Goal: Check status: Check status

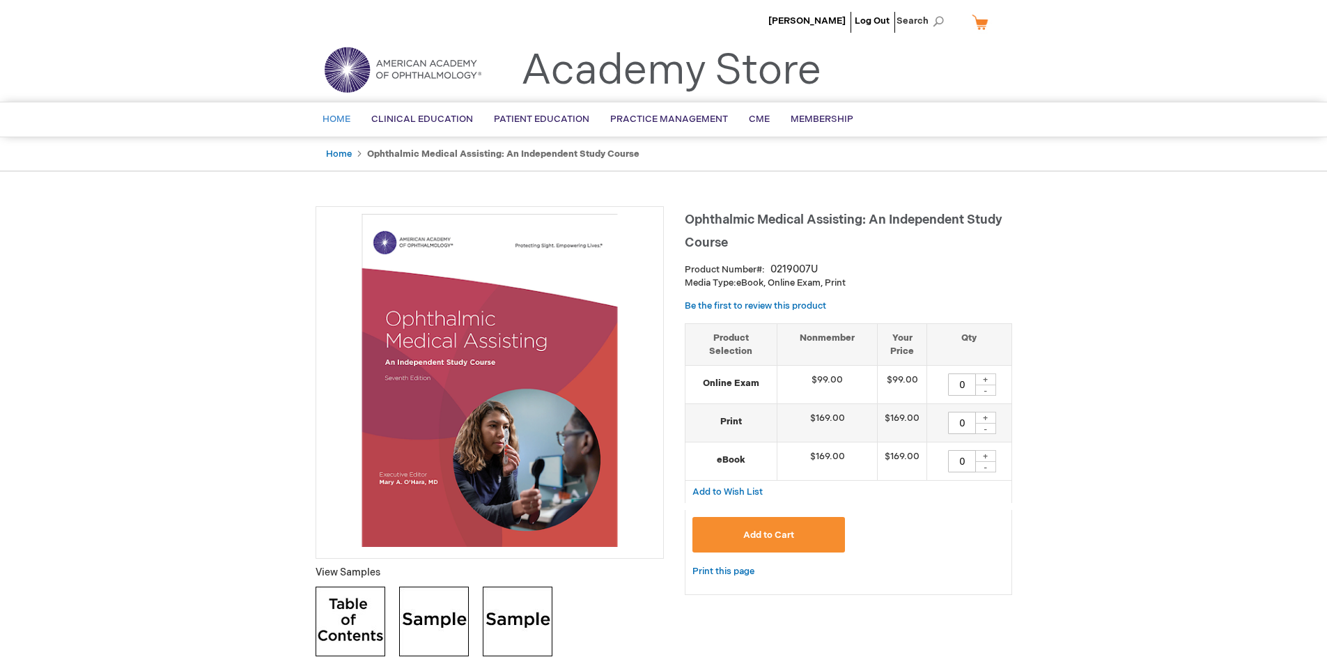
click at [331, 122] on span "Home" at bounding box center [337, 119] width 28 height 11
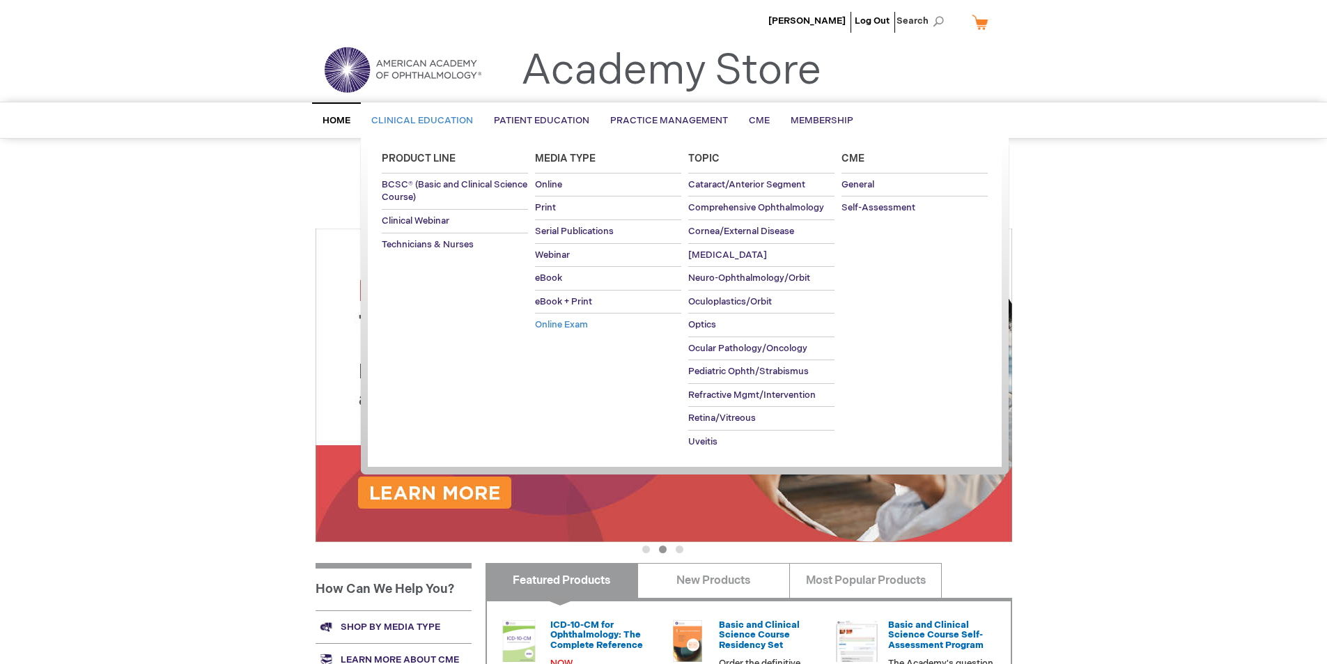
drag, startPoint x: 557, startPoint y: 187, endPoint x: 562, endPoint y: 314, distance: 126.9
click at [562, 314] on ul "Online Print Serial Publications Webinar eBook eBook + Print Online Exam" at bounding box center [608, 254] width 146 height 163
click at [564, 325] on span "Online Exam" at bounding box center [561, 324] width 53 height 11
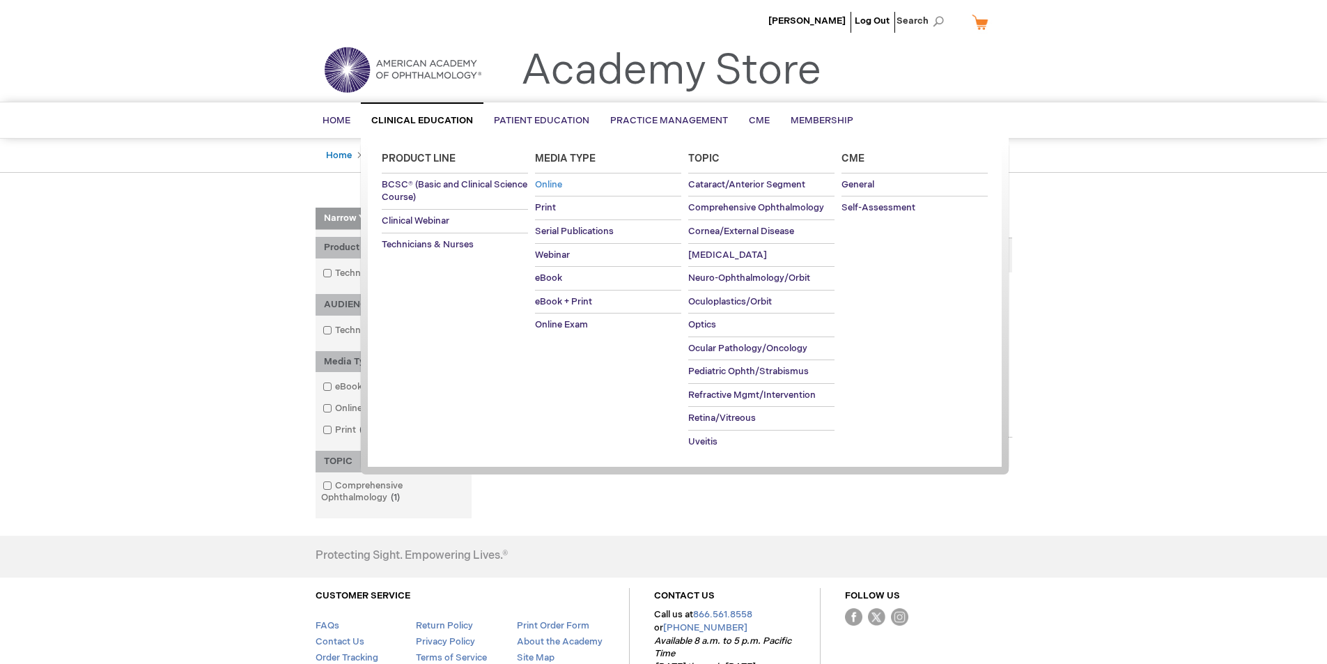
click at [555, 187] on span "Online" at bounding box center [548, 184] width 27 height 11
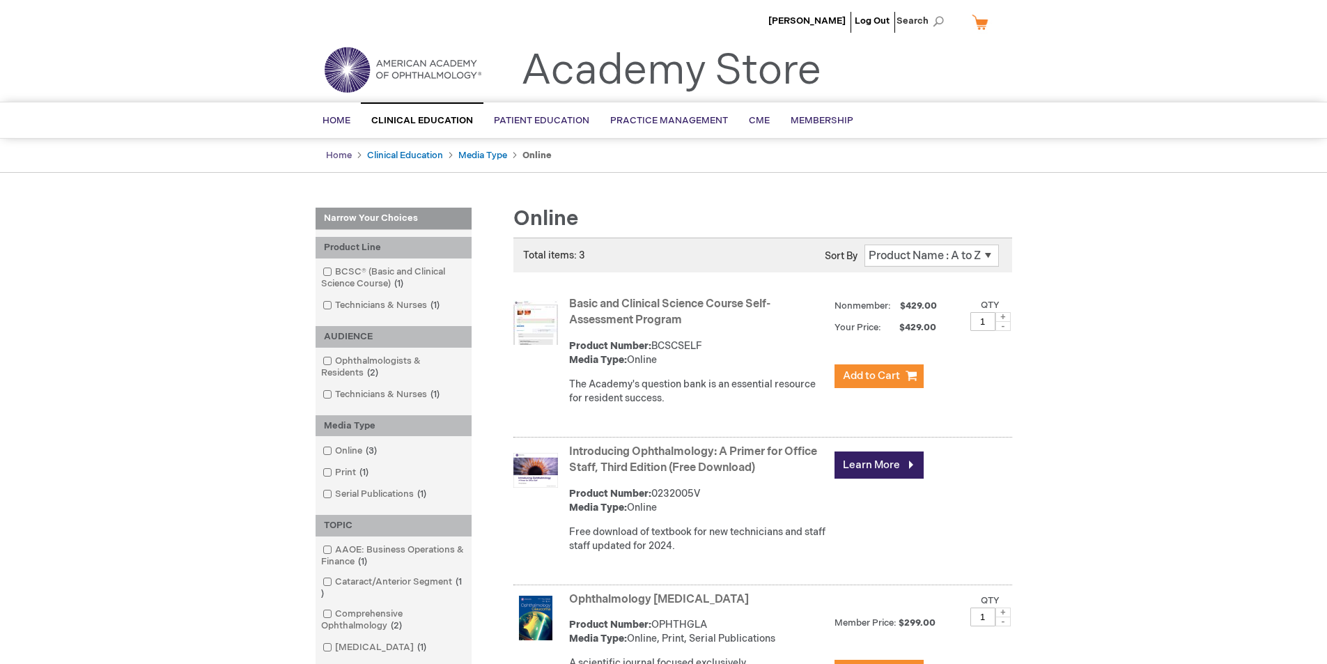
click at [350, 158] on link "Home" at bounding box center [339, 155] width 26 height 11
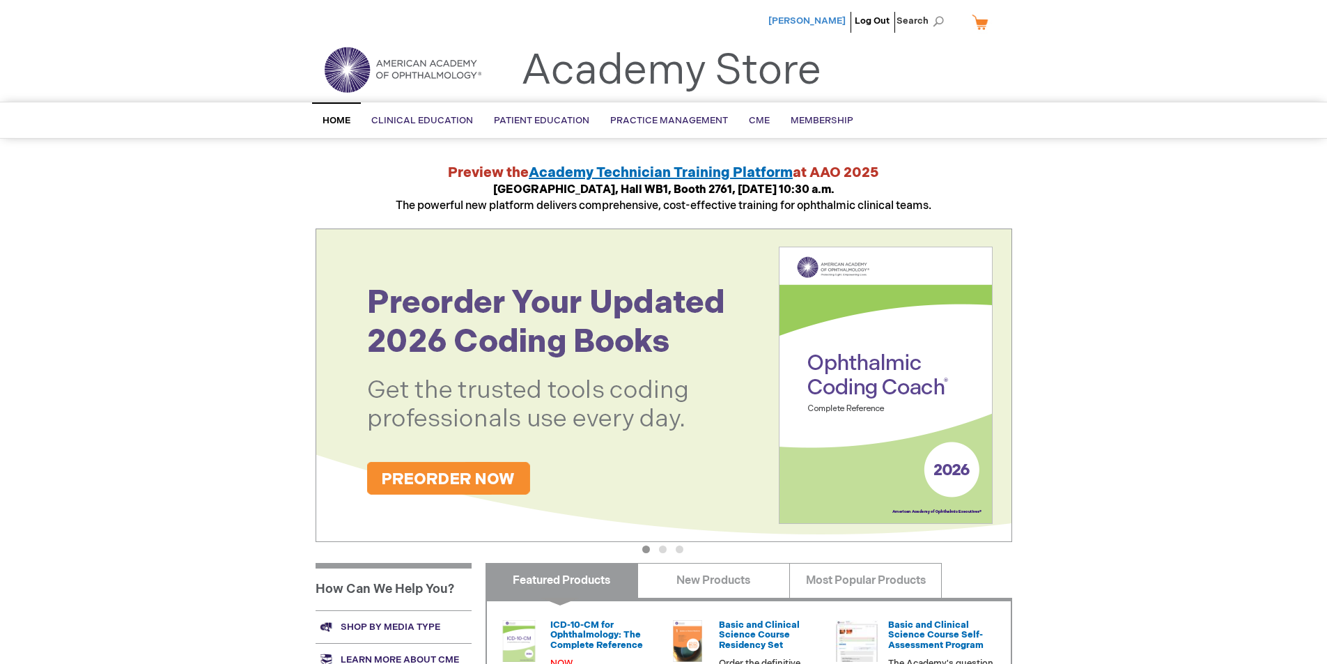
click at [821, 22] on span "[PERSON_NAME]" at bounding box center [806, 20] width 77 height 11
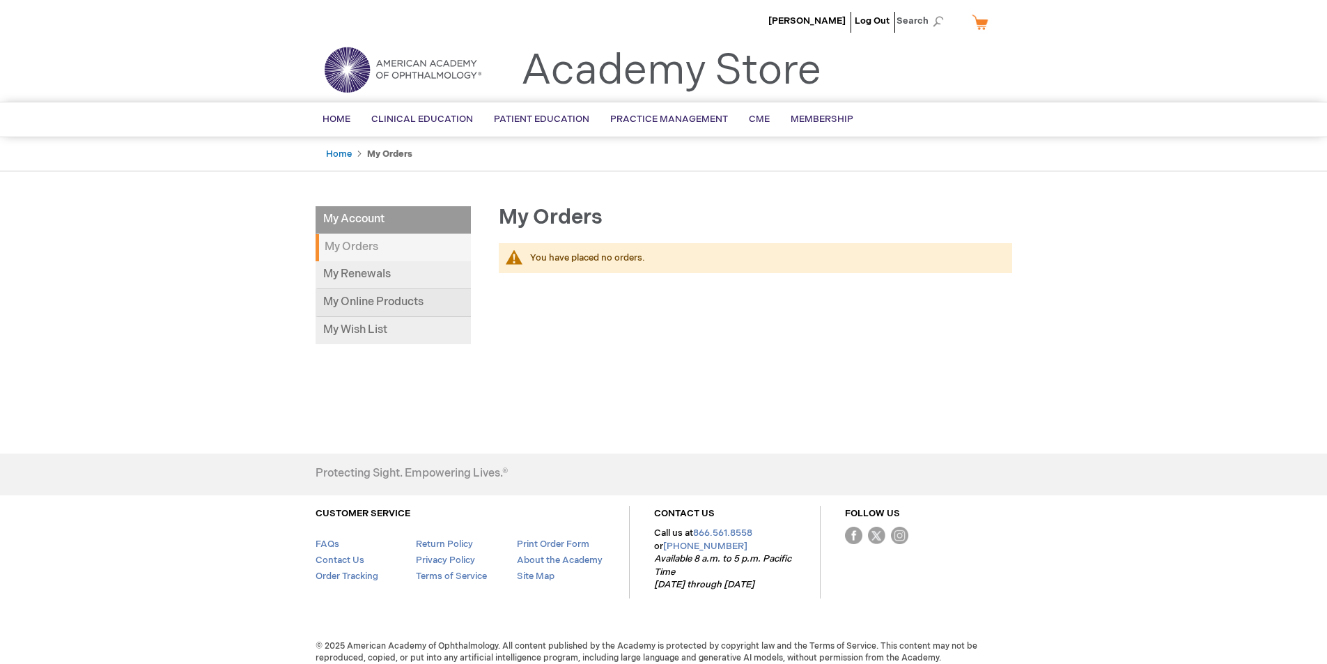
click at [355, 306] on link "My Online Products" at bounding box center [393, 303] width 155 height 28
